Goal: Task Accomplishment & Management: Manage account settings

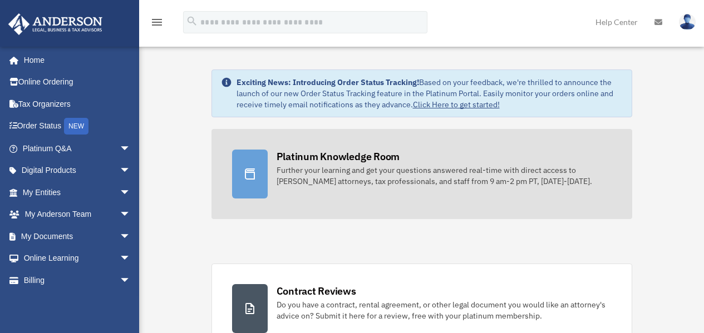
click at [341, 184] on div "Further your learning and get your questions answered real-time with direct acc…" at bounding box center [443, 176] width 335 height 22
click at [350, 165] on div "Further your learning and get your questions answered real-time with direct acc…" at bounding box center [443, 176] width 335 height 22
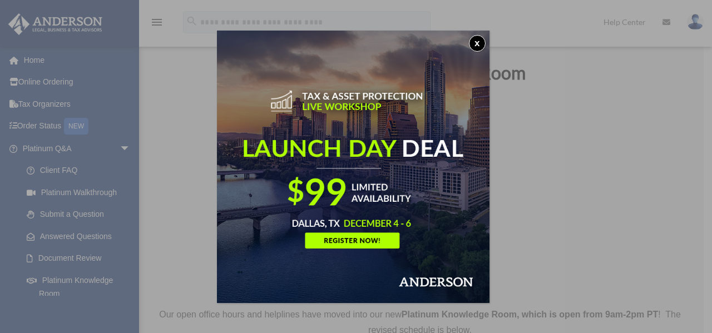
click at [116, 149] on div "x" at bounding box center [356, 166] width 712 height 333
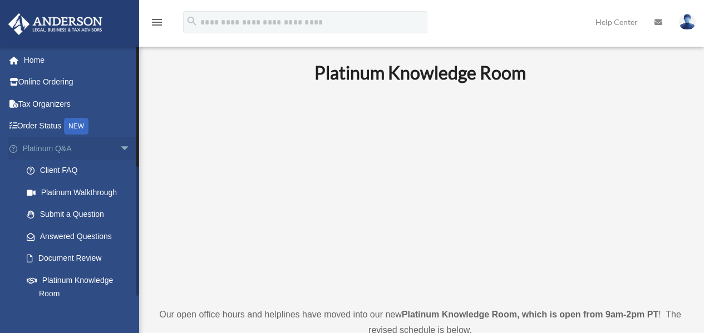
click at [102, 150] on link "Platinum Q&A arrow_drop_down" at bounding box center [78, 148] width 140 height 22
click at [120, 149] on span "arrow_drop_down" at bounding box center [131, 148] width 22 height 23
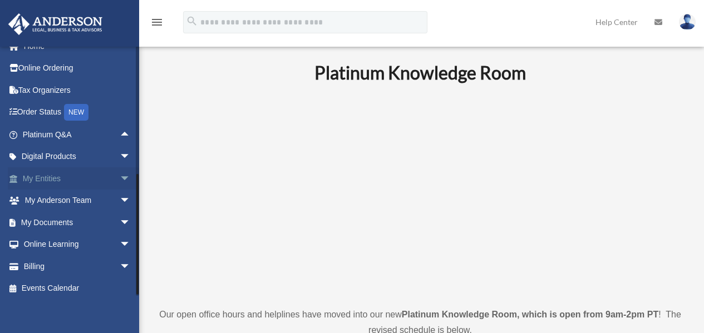
scroll to position [19, 0]
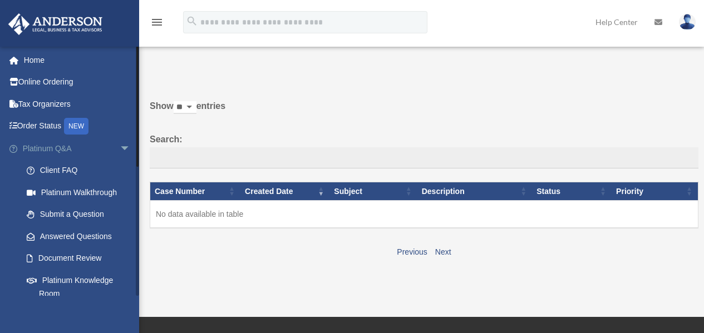
click at [120, 146] on span "arrow_drop_down" at bounding box center [131, 148] width 22 height 23
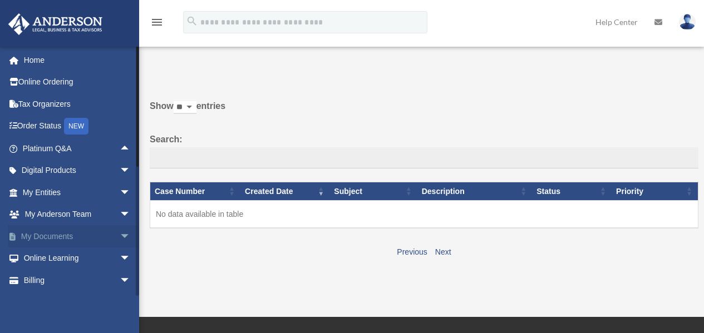
click at [120, 236] on span "arrow_drop_down" at bounding box center [131, 236] width 22 height 23
click at [104, 255] on link "Box" at bounding box center [82, 259] width 132 height 22
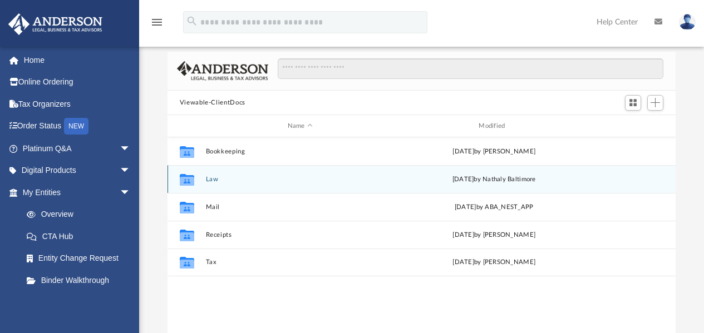
scroll to position [56, 0]
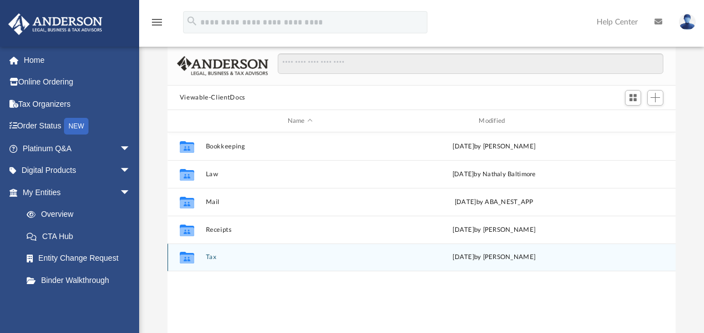
click at [213, 259] on button "Tax" at bounding box center [299, 257] width 189 height 7
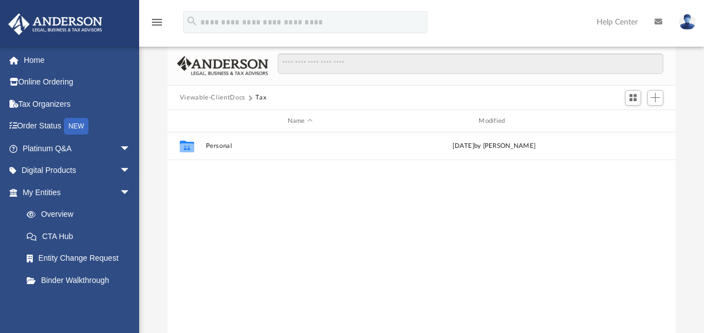
drag, startPoint x: 249, startPoint y: 201, endPoint x: 238, endPoint y: 179, distance: 24.6
click at [238, 179] on div "Collaborated Folder Personal [DATE] by [PERSON_NAME]" at bounding box center [421, 247] width 508 height 231
click at [652, 101] on span "Add" at bounding box center [654, 97] width 9 height 9
click at [639, 117] on li "Upload" at bounding box center [639, 120] width 36 height 12
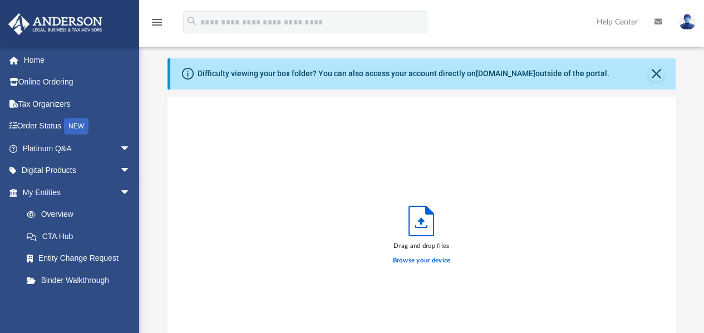
scroll to position [0, 0]
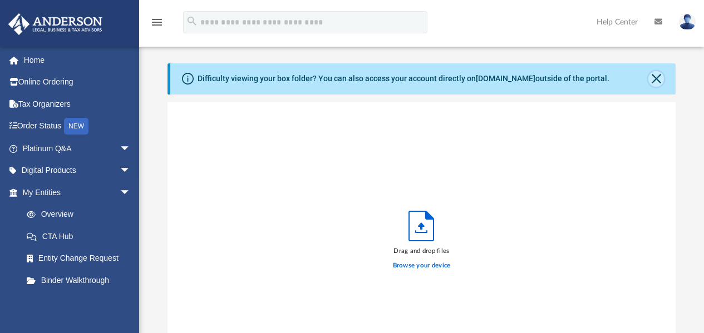
click at [656, 79] on button "Close" at bounding box center [656, 79] width 16 height 16
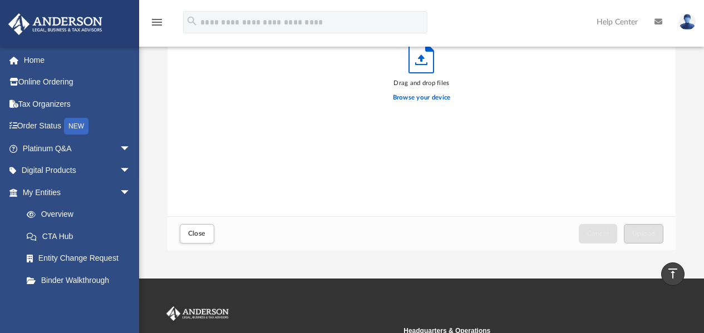
scroll to position [111, 0]
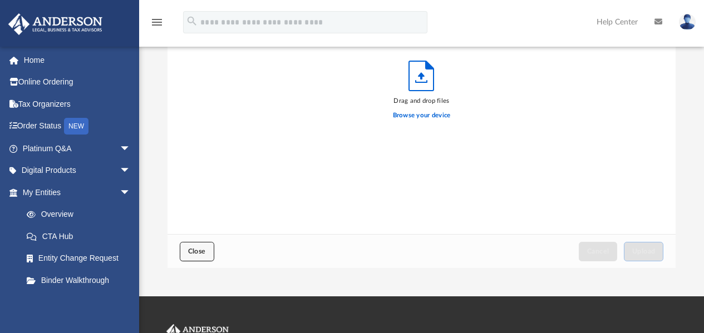
click at [200, 258] on button "Close" at bounding box center [197, 251] width 34 height 19
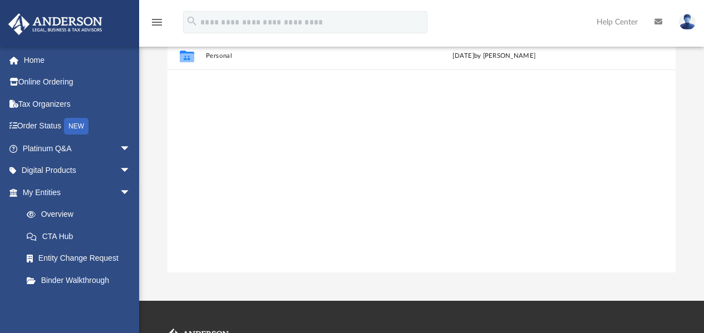
scroll to position [0, 0]
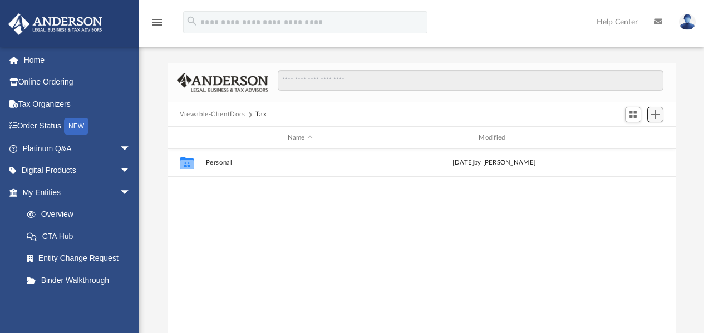
click at [655, 115] on span "Add" at bounding box center [654, 114] width 9 height 9
click at [629, 153] on li "New Folder" at bounding box center [639, 154] width 36 height 12
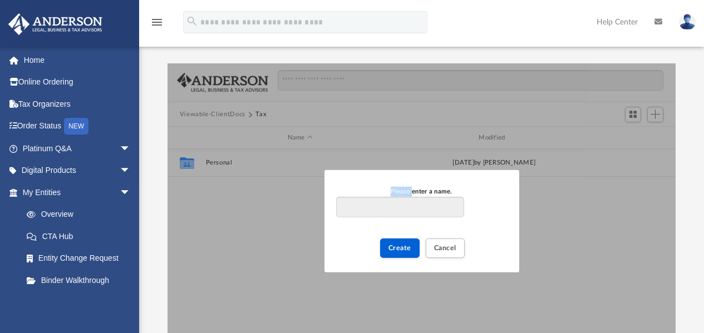
click at [629, 153] on div "Please enter a name. Create Cancel" at bounding box center [421, 221] width 508 height 317
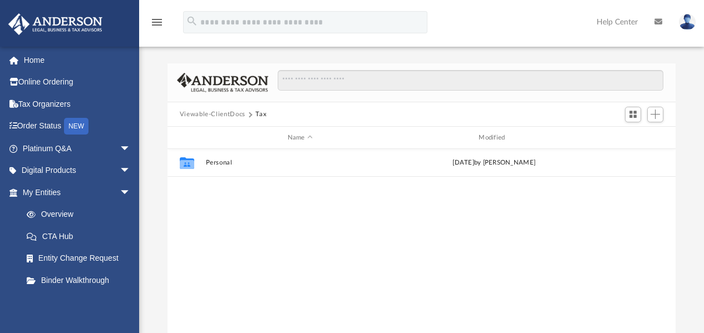
click at [659, 105] on div at bounding box center [643, 114] width 45 height 21
click at [658, 106] on div at bounding box center [643, 114] width 45 height 21
click at [648, 115] on button "Add" at bounding box center [655, 115] width 17 height 16
click at [635, 156] on li "New Folder" at bounding box center [639, 154] width 36 height 12
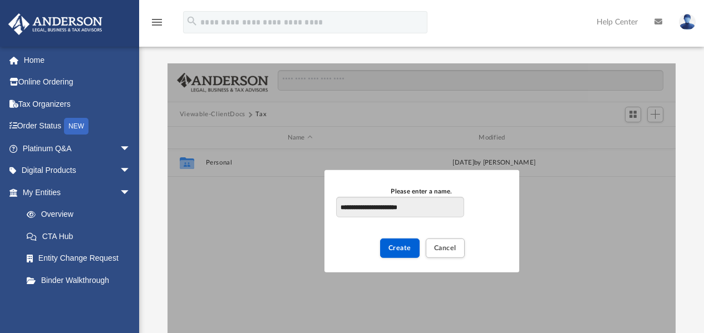
click at [490, 201] on label "**********" at bounding box center [421, 202] width 170 height 31
click at [463, 201] on input "**********" at bounding box center [399, 207] width 127 height 21
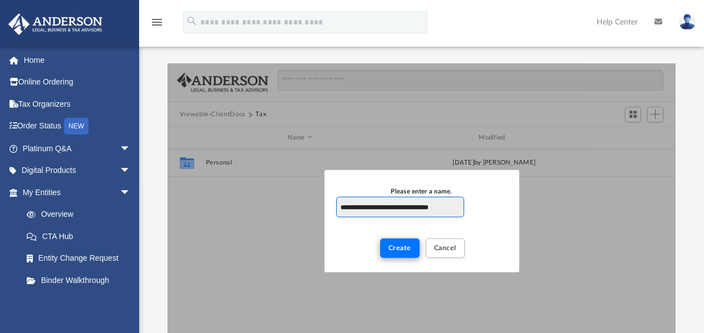
type input "**********"
click at [398, 241] on button "Create" at bounding box center [399, 248] width 39 height 19
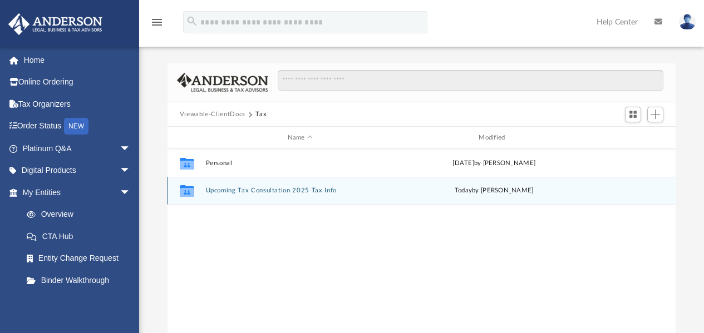
click at [260, 188] on button "Upcoming Tax Consultation 2025 Tax Info" at bounding box center [299, 190] width 189 height 7
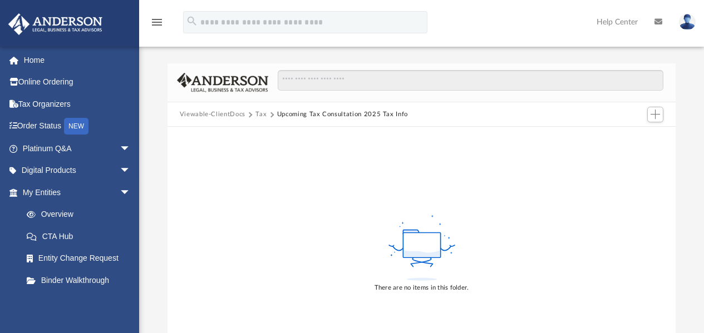
scroll to position [111, 0]
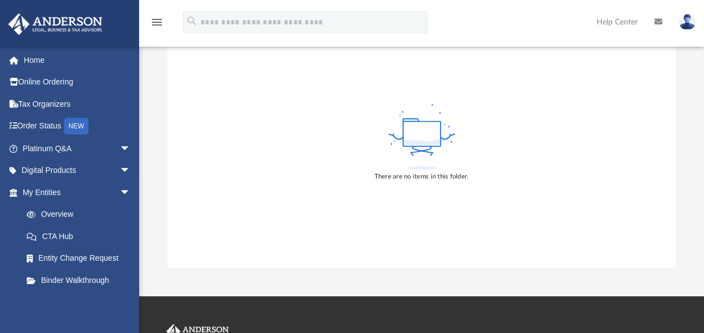
click at [425, 170] on icon at bounding box center [422, 137] width 72 height 70
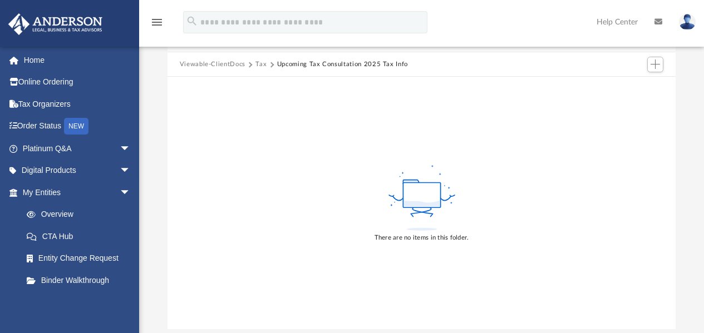
scroll to position [56, 0]
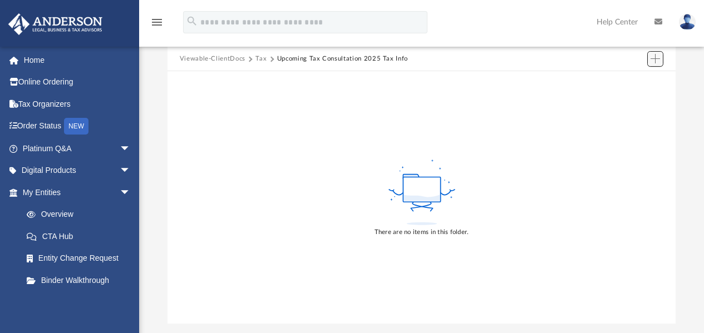
click at [658, 55] on span "Add" at bounding box center [654, 58] width 9 height 9
click at [635, 85] on li "Upload" at bounding box center [639, 81] width 36 height 12
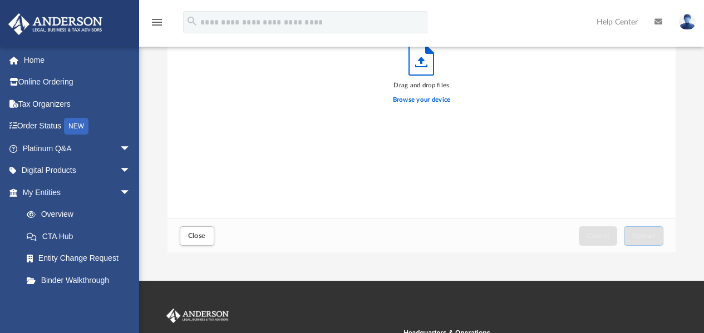
scroll to position [167, 0]
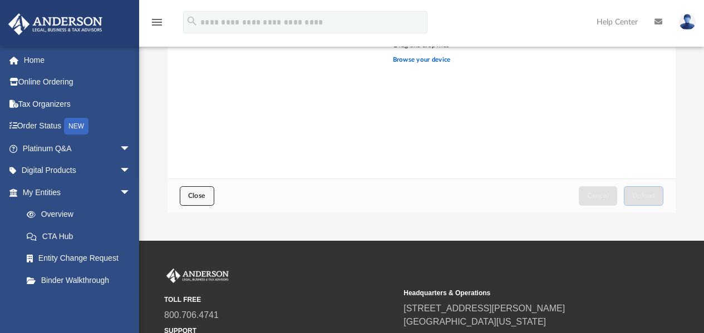
click at [185, 186] on button "Close" at bounding box center [197, 195] width 34 height 19
click at [200, 192] on button "Close" at bounding box center [197, 195] width 34 height 19
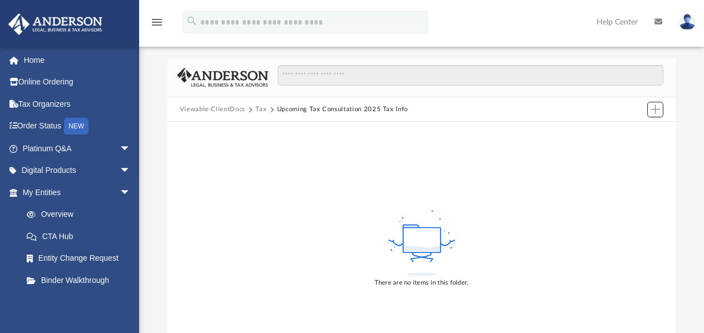
scroll to position [0, 0]
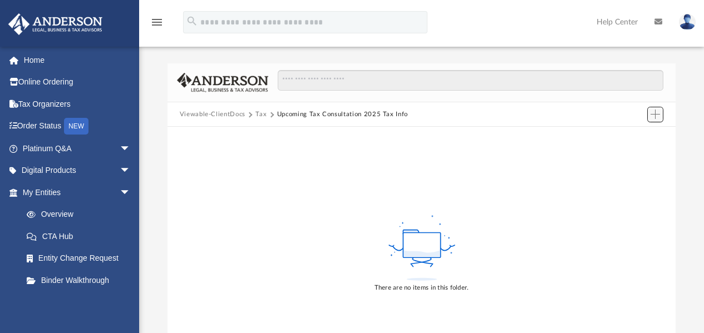
click at [657, 113] on span "Add" at bounding box center [654, 114] width 9 height 9
click at [630, 137] on li "Upload" at bounding box center [639, 137] width 36 height 12
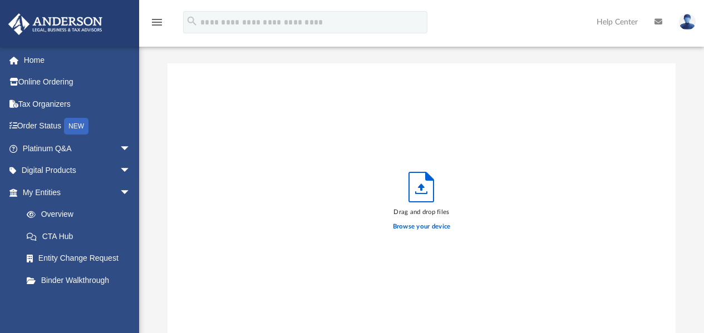
scroll to position [274, 500]
click at [415, 231] on label "Browse your device" at bounding box center [422, 227] width 58 height 10
click at [0, 0] on input "Browse your device" at bounding box center [0, 0] width 0 height 0
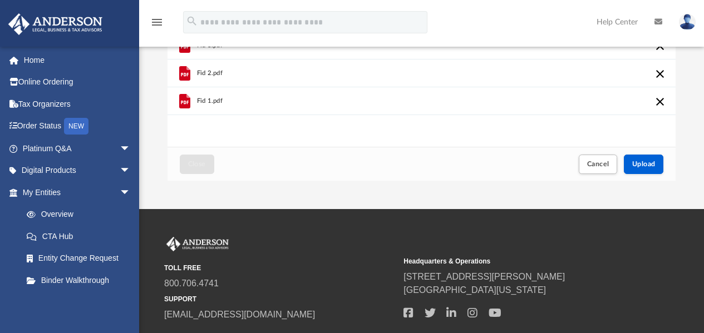
scroll to position [223, 0]
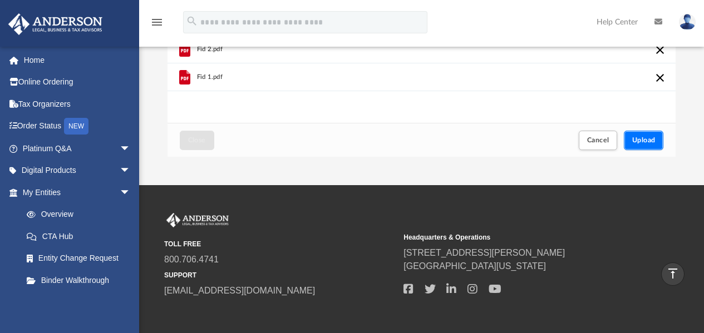
click at [656, 139] on button "Upload" at bounding box center [644, 140] width 40 height 19
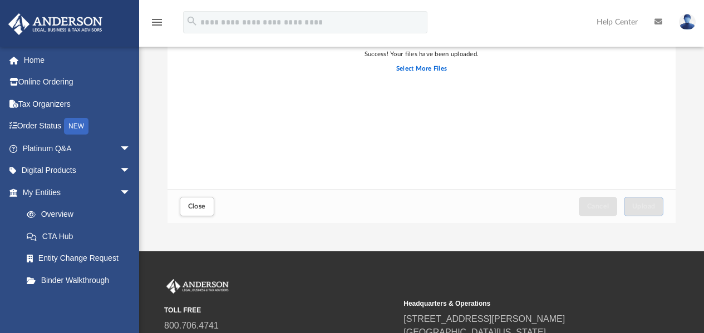
scroll to position [167, 0]
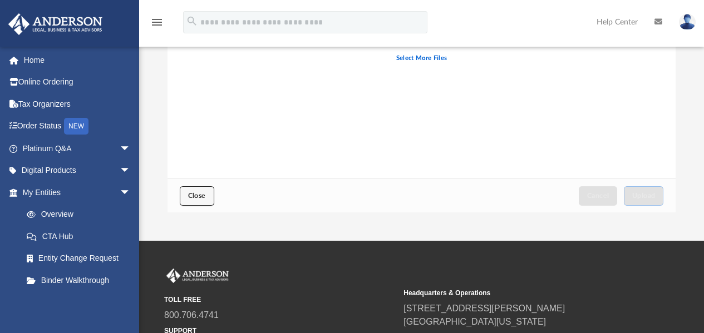
click at [195, 196] on span "Close" at bounding box center [197, 195] width 18 height 7
click at [192, 192] on button "Close" at bounding box center [197, 195] width 34 height 19
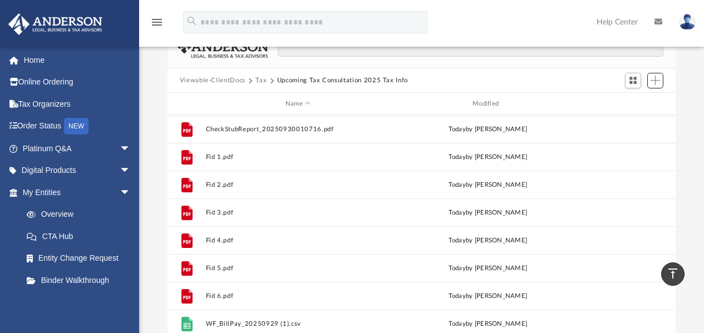
scroll to position [19, 0]
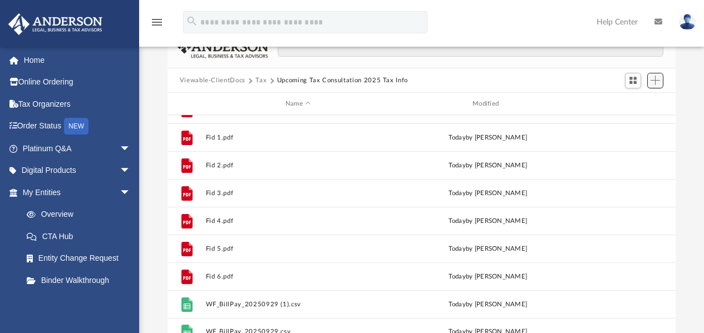
click at [659, 84] on span "Add" at bounding box center [654, 80] width 9 height 9
click at [641, 104] on li "Upload" at bounding box center [639, 102] width 36 height 12
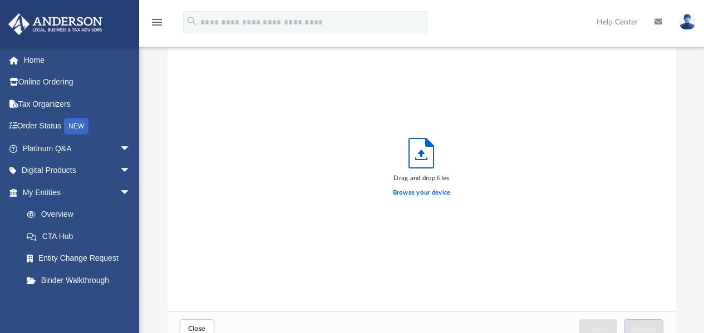
scroll to position [274, 500]
click at [422, 189] on label "Browse your device" at bounding box center [422, 193] width 58 height 10
click at [0, 0] on input "Browse your device" at bounding box center [0, 0] width 0 height 0
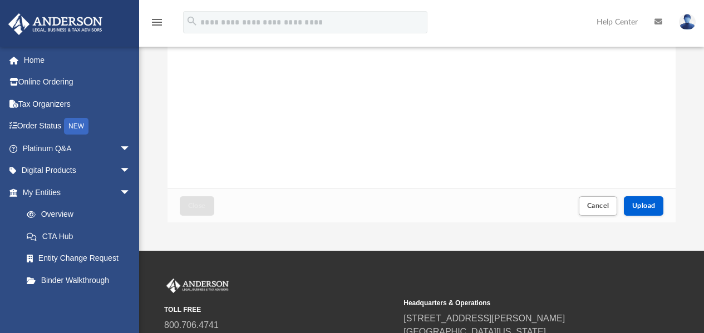
scroll to position [157, 0]
click at [648, 203] on span "Upload" at bounding box center [643, 205] width 23 height 7
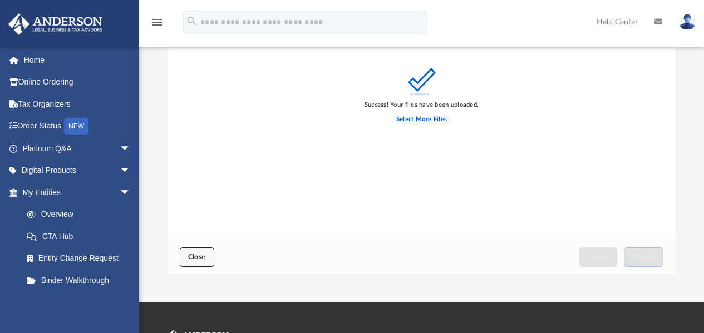
scroll to position [106, 0]
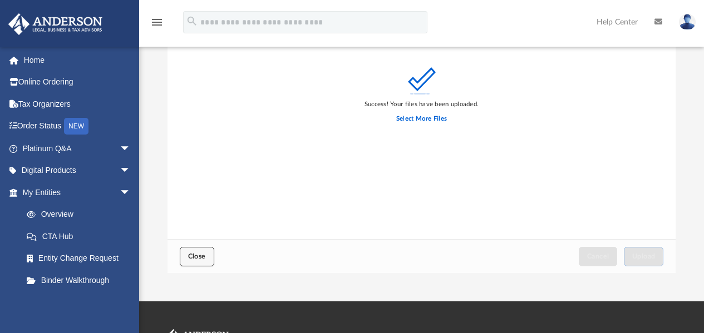
click at [197, 262] on button "Close" at bounding box center [197, 256] width 34 height 19
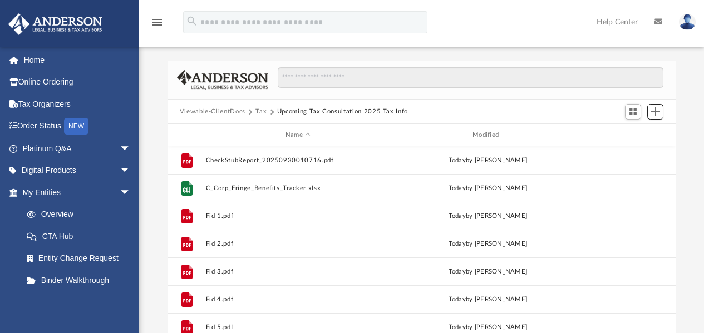
scroll to position [0, 0]
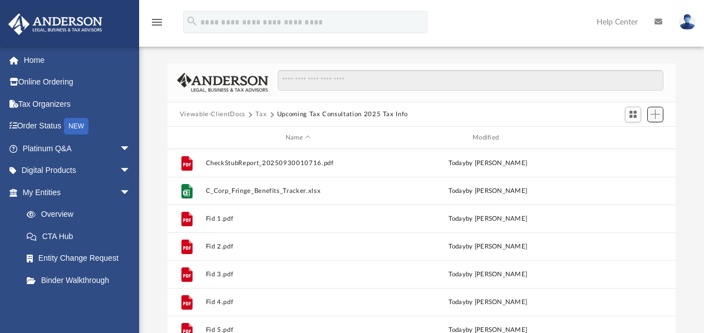
click at [654, 116] on span "Add" at bounding box center [654, 114] width 9 height 9
click at [641, 131] on li "Upload" at bounding box center [639, 137] width 36 height 12
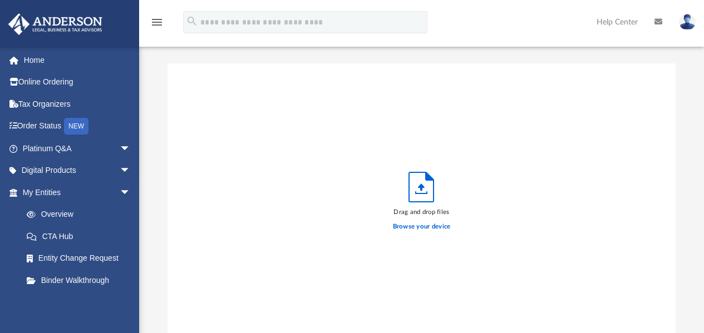
scroll to position [274, 500]
click at [431, 231] on label "Browse your device" at bounding box center [422, 227] width 58 height 10
click at [0, 0] on input "Browse your device" at bounding box center [0, 0] width 0 height 0
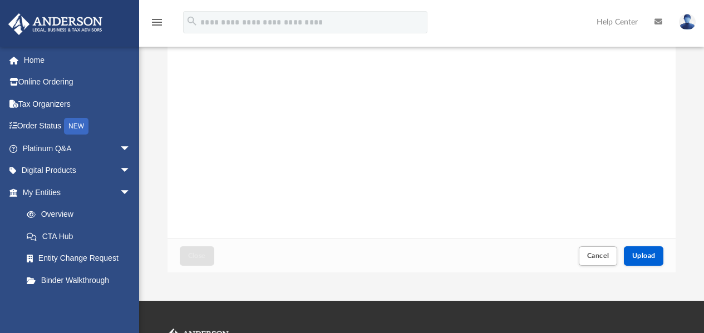
scroll to position [273, 0]
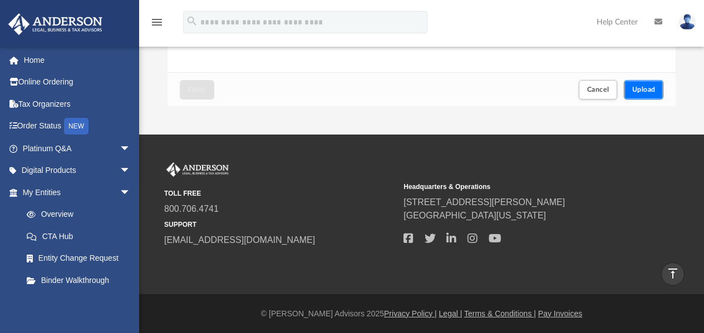
click at [646, 83] on button "Upload" at bounding box center [644, 89] width 40 height 19
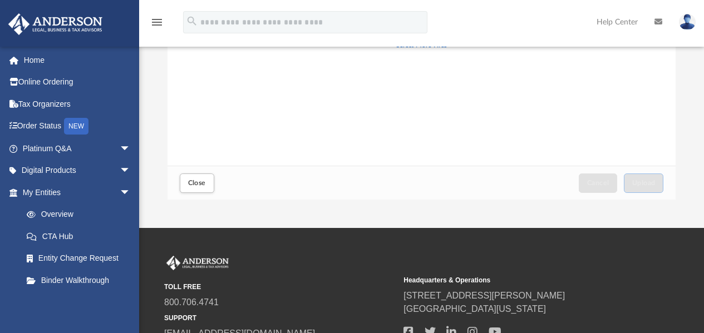
scroll to position [223, 0]
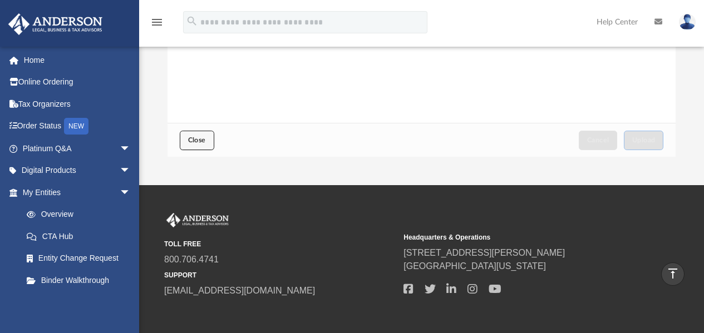
click at [204, 140] on span "Close" at bounding box center [197, 140] width 18 height 7
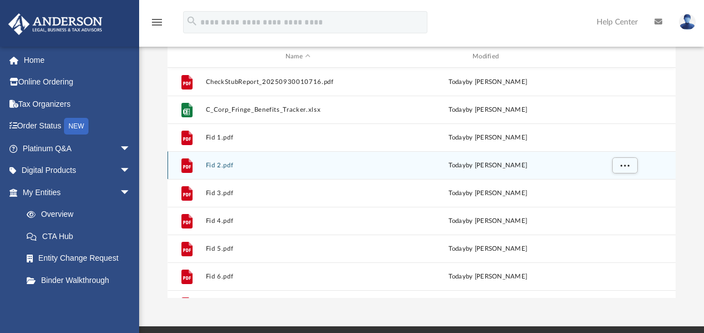
scroll to position [0, 0]
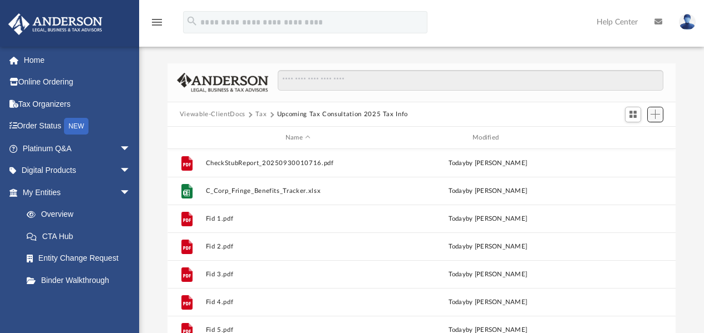
click at [651, 116] on span "Add" at bounding box center [654, 114] width 9 height 9
click at [630, 137] on li "Upload" at bounding box center [639, 137] width 36 height 12
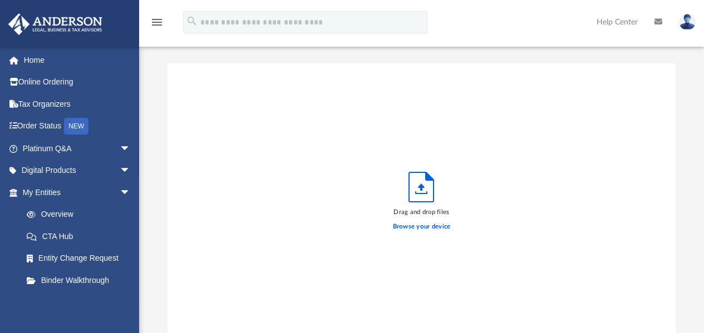
scroll to position [274, 500]
click at [407, 226] on label "Browse your device" at bounding box center [422, 227] width 58 height 10
click at [0, 0] on input "Browse your device" at bounding box center [0, 0] width 0 height 0
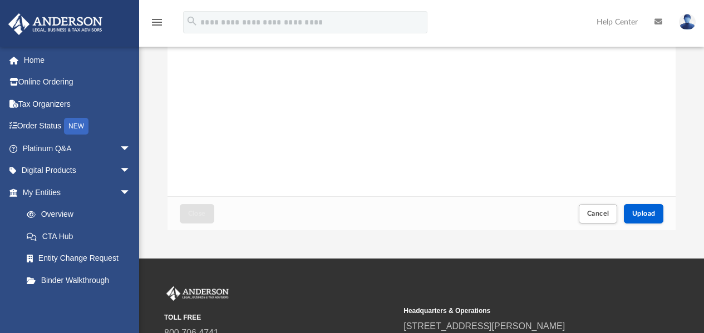
scroll to position [273, 0]
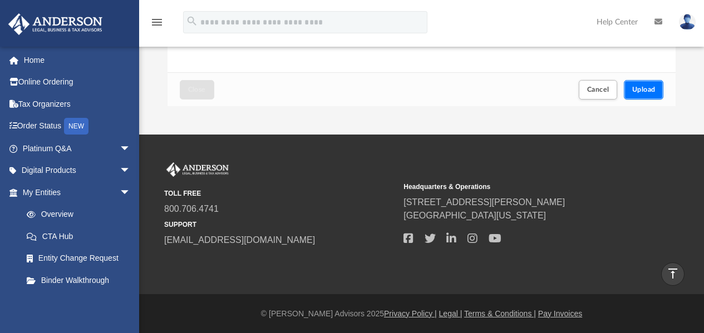
click at [651, 92] on span "Upload" at bounding box center [643, 89] width 23 height 7
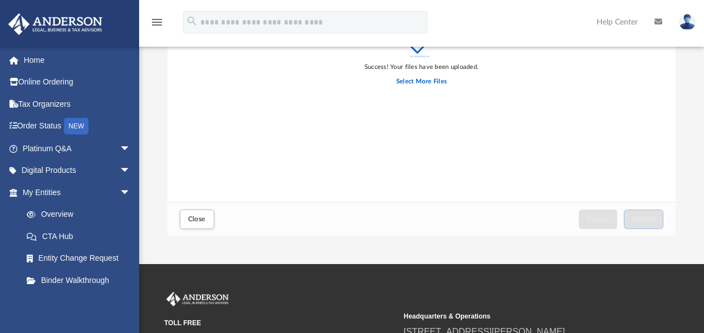
scroll to position [167, 0]
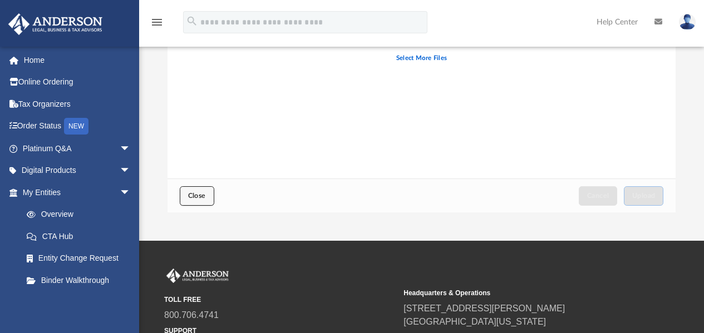
click at [194, 196] on span "Close" at bounding box center [197, 195] width 18 height 7
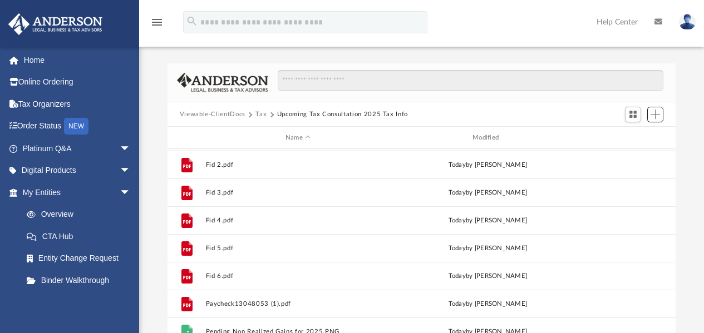
scroll to position [103, 0]
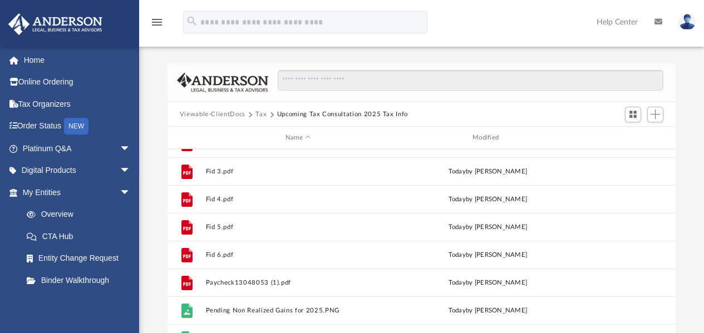
click at [646, 111] on div at bounding box center [643, 114] width 45 height 21
click at [658, 116] on span "Add" at bounding box center [654, 114] width 9 height 9
click at [645, 134] on li "Upload" at bounding box center [639, 137] width 36 height 12
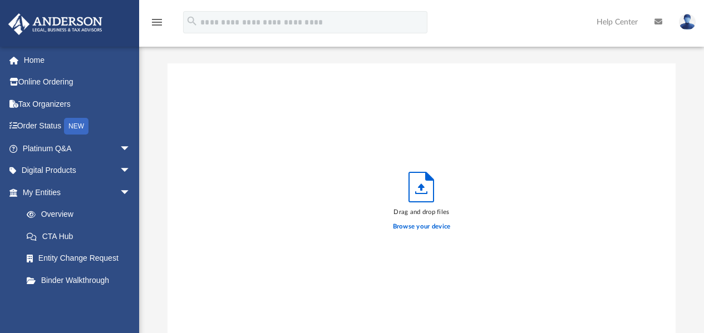
scroll to position [274, 500]
click at [423, 229] on label "Browse your device" at bounding box center [422, 227] width 58 height 10
click at [0, 0] on input "Browse your device" at bounding box center [0, 0] width 0 height 0
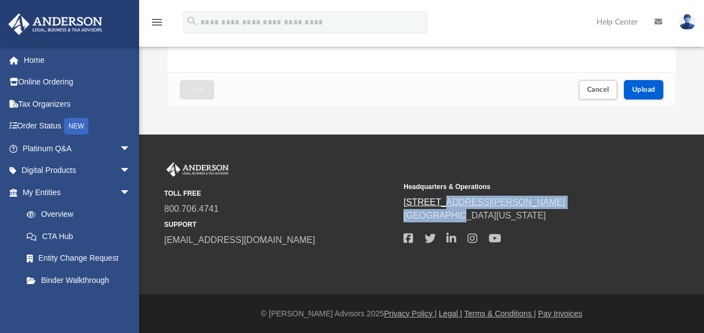
click at [448, 205] on div "Headquarters & Operations [STREET_ADDRESS][PERSON_NAME] [GEOGRAPHIC_DATA], [US_…" at bounding box center [518, 212] width 231 height 69
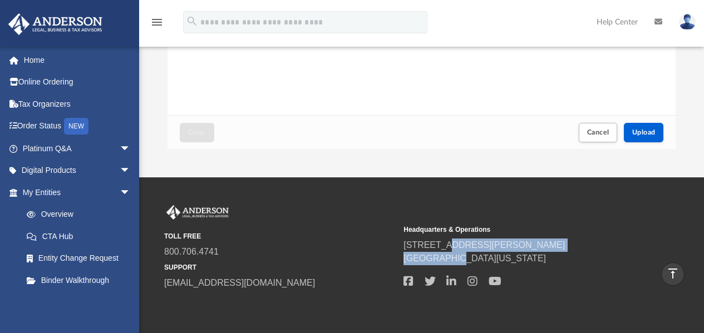
scroll to position [218, 0]
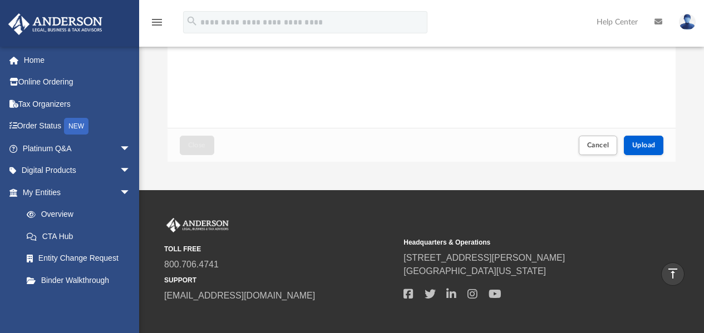
click at [470, 200] on div "TOLL FREE 800.706.4741 SUPPORT [EMAIL_ADDRESS][DOMAIN_NAME] Headquarters & Oper…" at bounding box center [352, 270] width 704 height 160
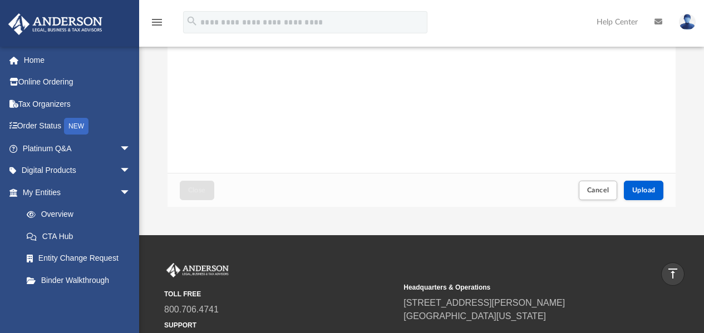
scroll to position [162, 0]
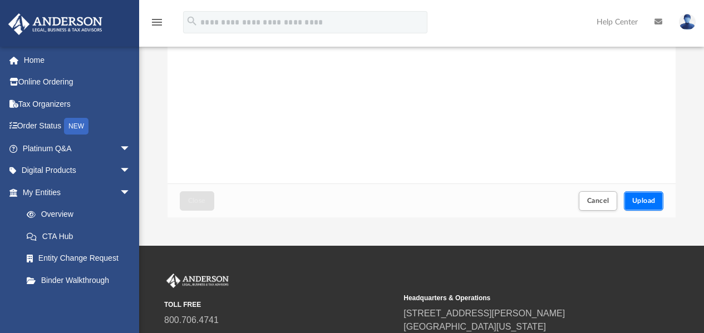
click at [649, 208] on button "Upload" at bounding box center [644, 200] width 40 height 19
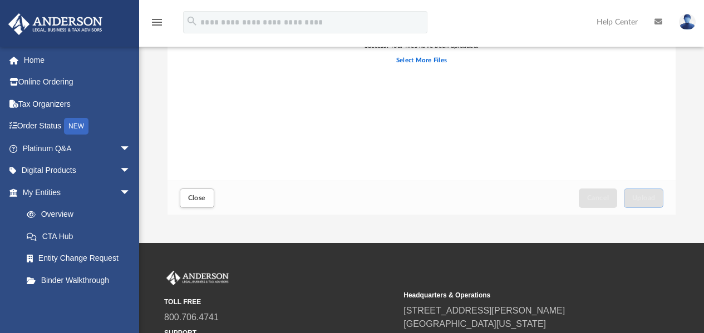
scroll to position [167, 0]
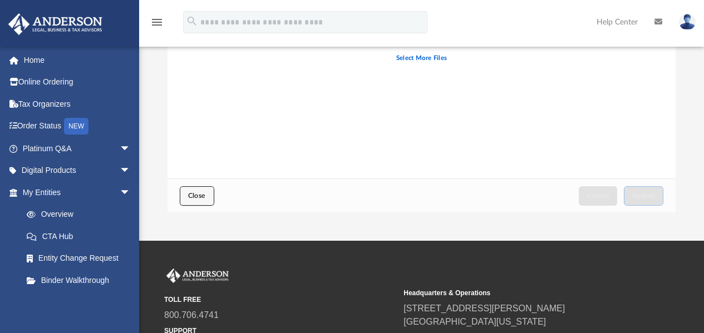
click at [203, 201] on button "Close" at bounding box center [197, 195] width 34 height 19
click at [192, 201] on button "Close" at bounding box center [197, 195] width 34 height 19
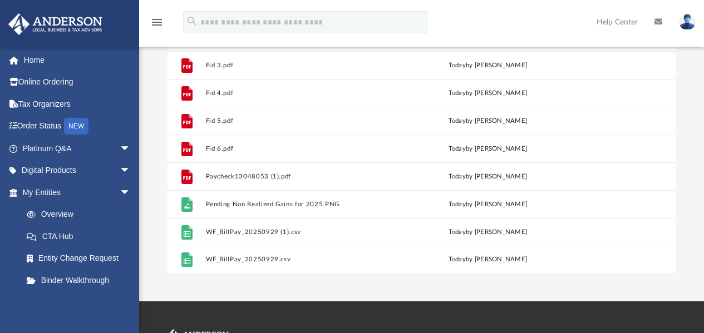
scroll to position [111, 0]
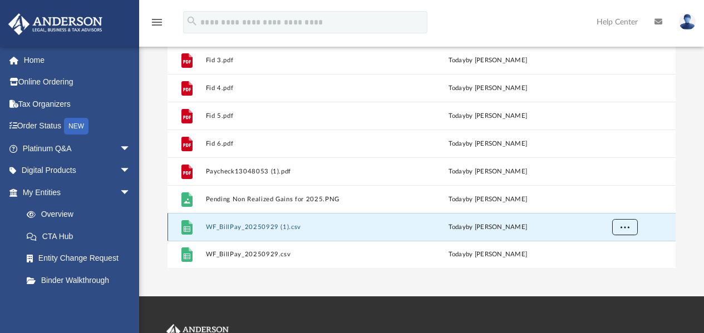
click at [632, 226] on button "More options" at bounding box center [624, 227] width 26 height 17
click at [584, 227] on div "File WF_BillPay_20250929 (1).csv [DATE] by [PERSON_NAME]" at bounding box center [421, 227] width 508 height 28
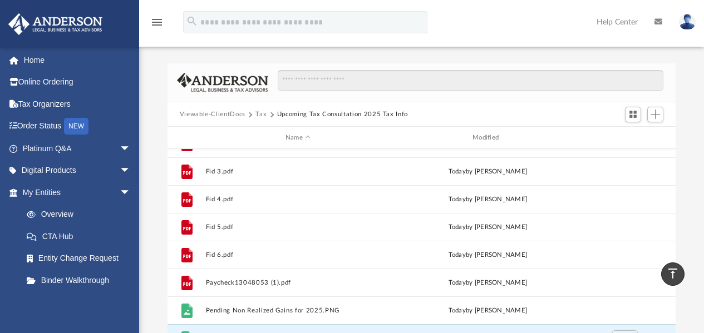
scroll to position [0, 0]
